Goal: Information Seeking & Learning: Learn about a topic

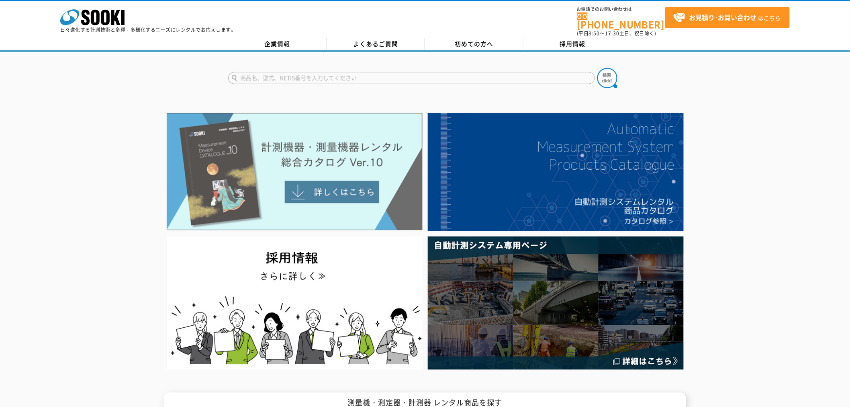
click at [275, 170] on img at bounding box center [295, 171] width 256 height 117
click at [259, 162] on img at bounding box center [295, 171] width 256 height 117
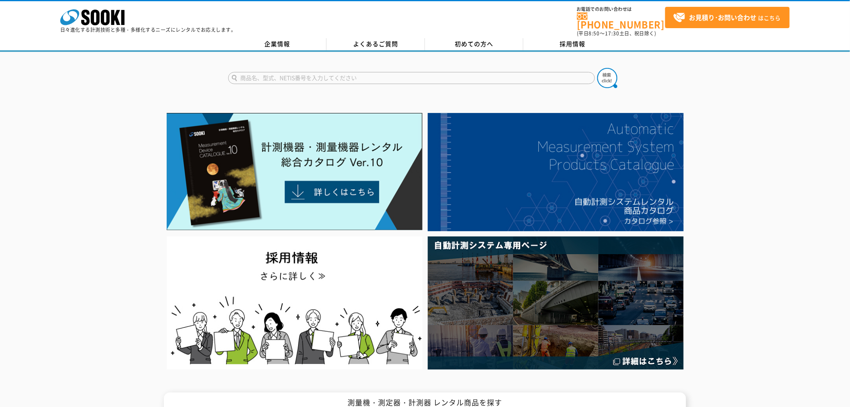
click at [257, 74] on input "text" at bounding box center [411, 78] width 367 height 12
click at [123, 110] on div at bounding box center [425, 241] width 850 height 262
click at [269, 73] on input "CX" at bounding box center [411, 78] width 367 height 12
click at [278, 74] on input "CX" at bounding box center [411, 78] width 367 height 12
click at [600, 70] on img at bounding box center [608, 78] width 20 height 20
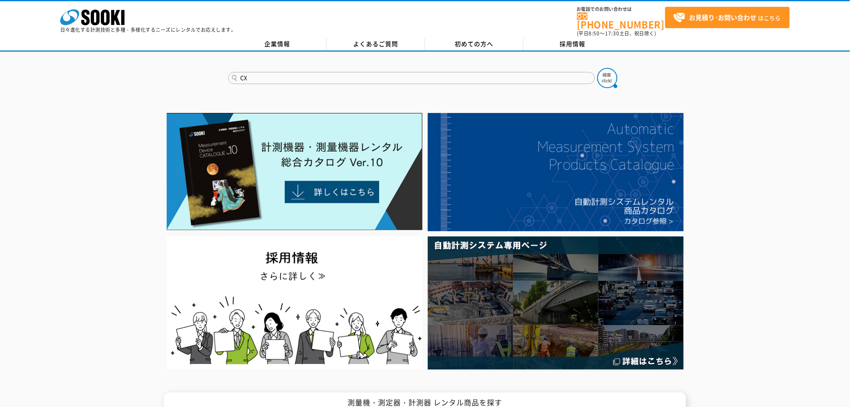
click at [277, 76] on input "CX" at bounding box center [411, 78] width 367 height 12
type input "C"
click at [278, 74] on input "text" at bounding box center [411, 78] width 367 height 12
type input "WE"
click at [613, 70] on img at bounding box center [608, 78] width 20 height 20
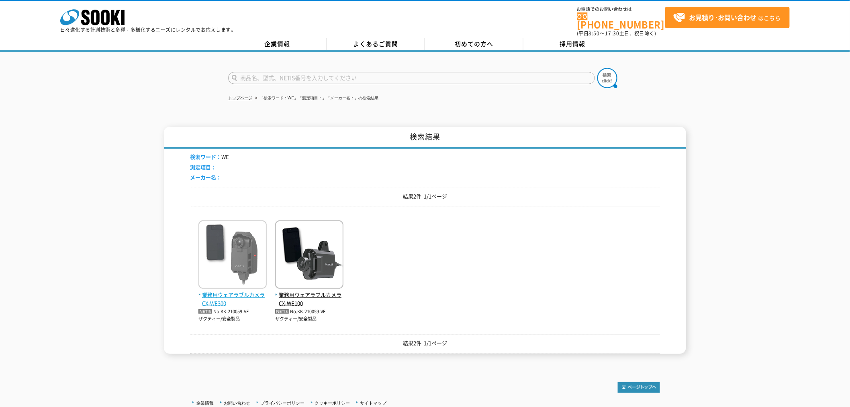
click at [232, 291] on span "業務用ウェアラブルカメラ CX-WE300" at bounding box center [233, 299] width 68 height 17
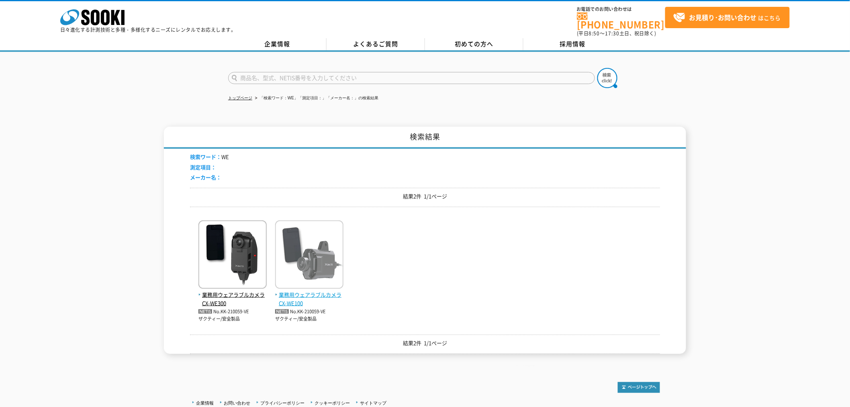
click at [315, 291] on span "業務用ウェアラブルカメラ CX-WE100" at bounding box center [309, 299] width 68 height 17
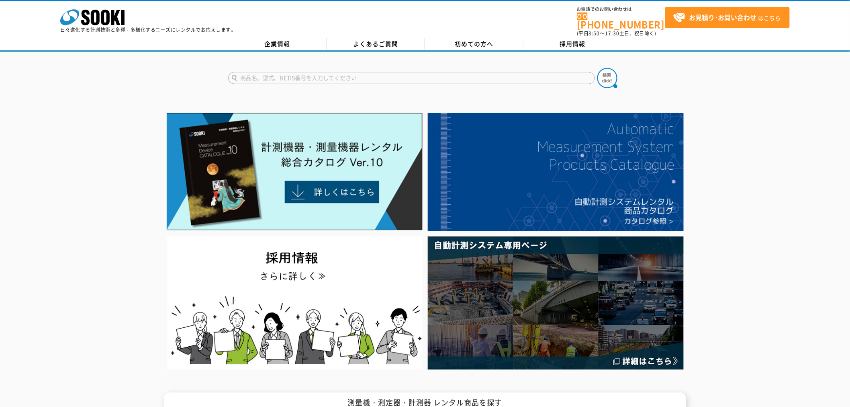
click at [333, 74] on input "text" at bounding box center [411, 78] width 367 height 12
type input "え"
type input "WE"
click at [598, 68] on button at bounding box center [608, 78] width 20 height 20
